Goal: Information Seeking & Learning: Learn about a topic

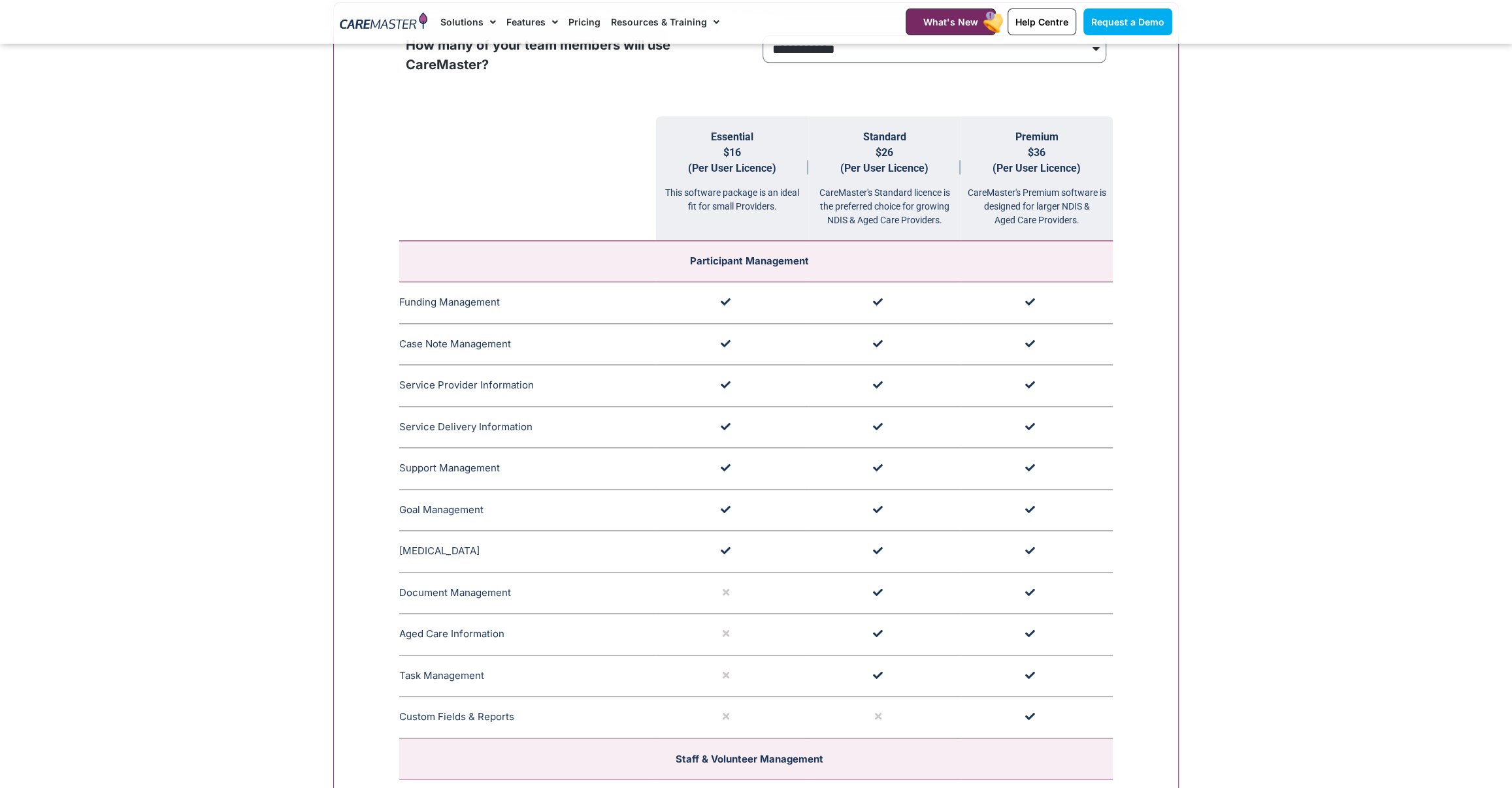
scroll to position [1315, 0]
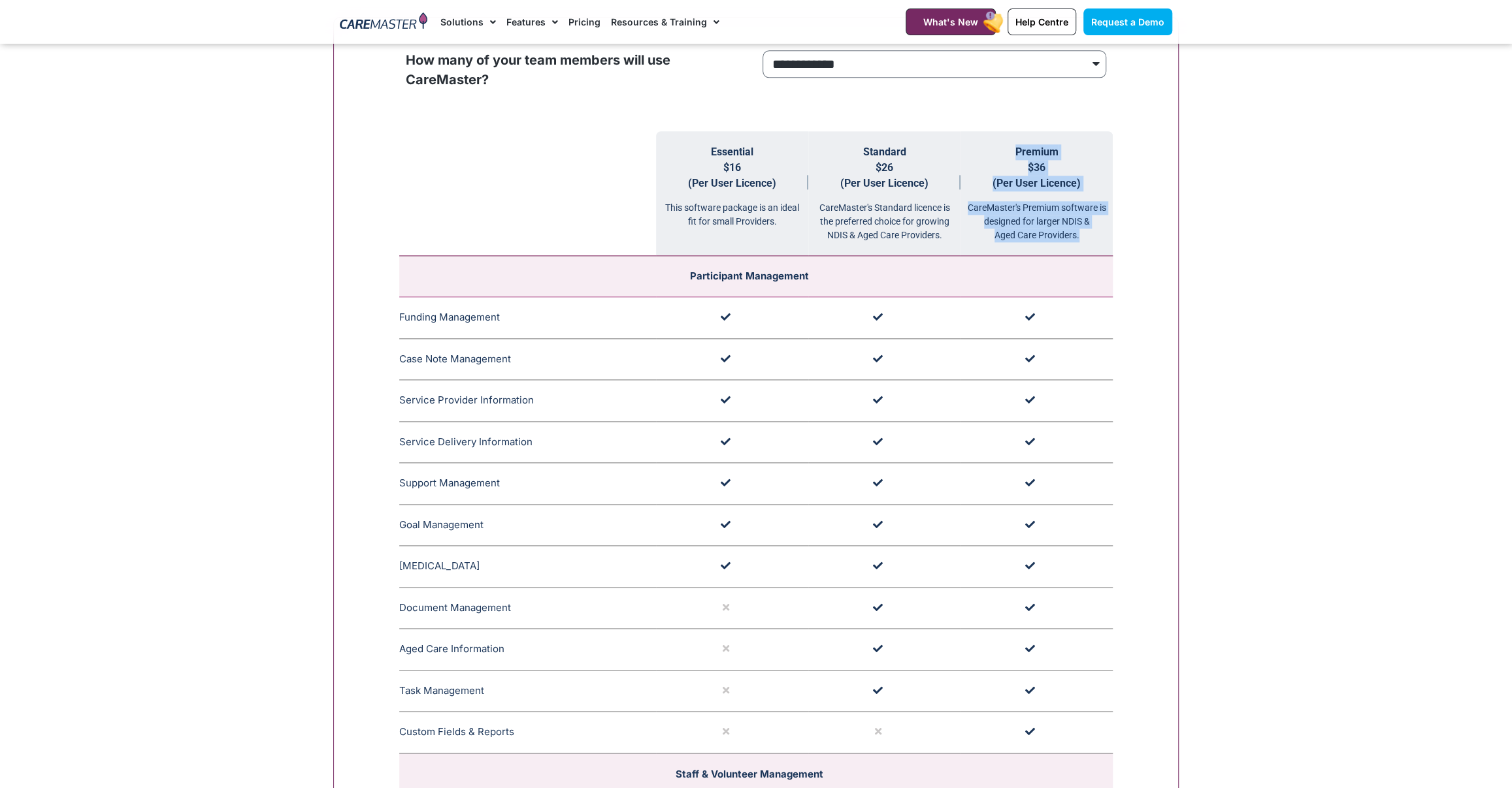
drag, startPoint x: 1001, startPoint y: 147, endPoint x: 1092, endPoint y: 242, distance: 131.6
click at [1092, 242] on th "Premium $36 (Per User Licence) CareMaster's Premium software is designed for la…" at bounding box center [1036, 193] width 152 height 125
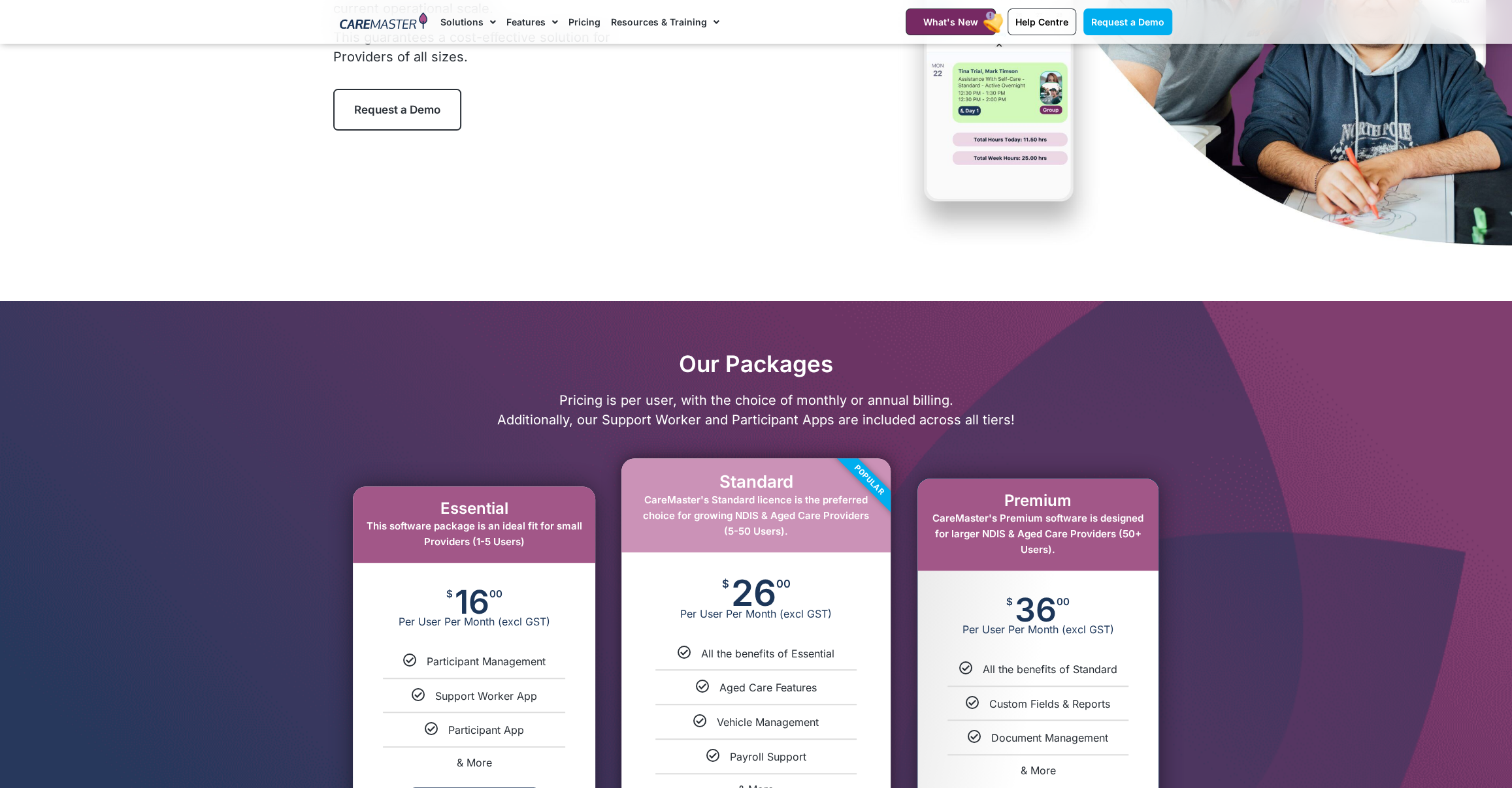
scroll to position [0, 0]
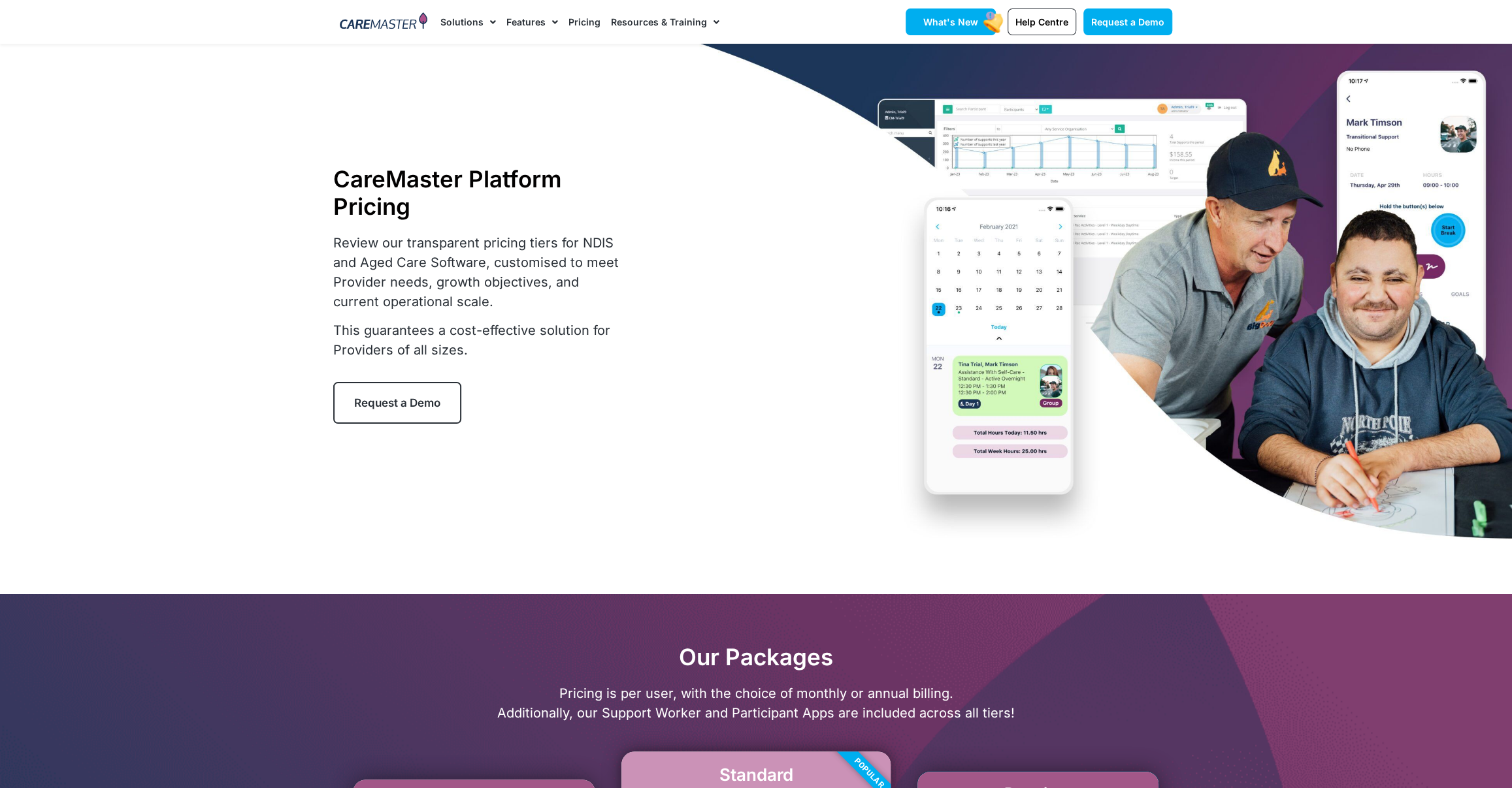
click at [975, 25] on span "What's New" at bounding box center [950, 22] width 55 height 11
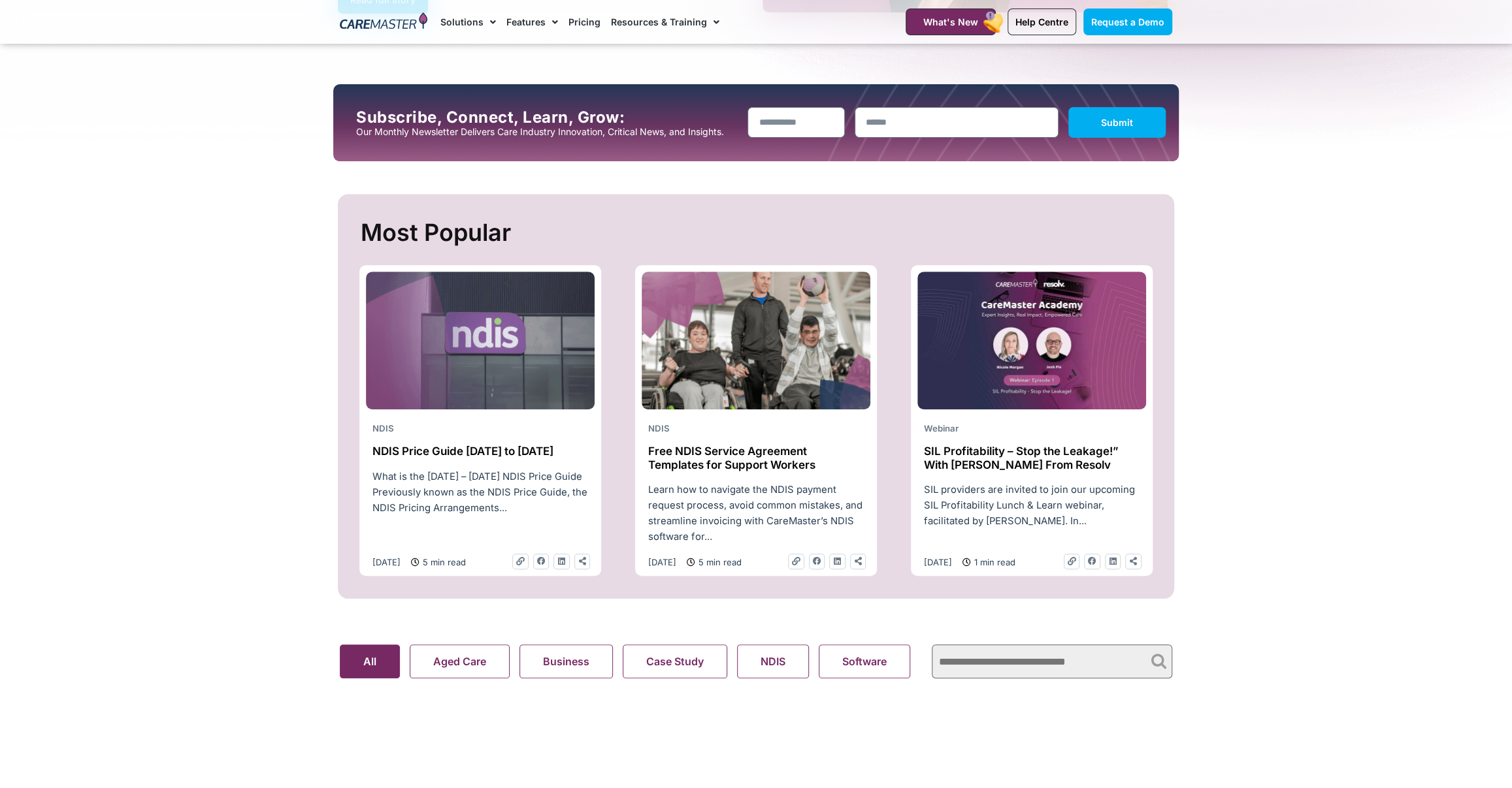
scroll to position [374, 0]
